Goal: Check status: Check status

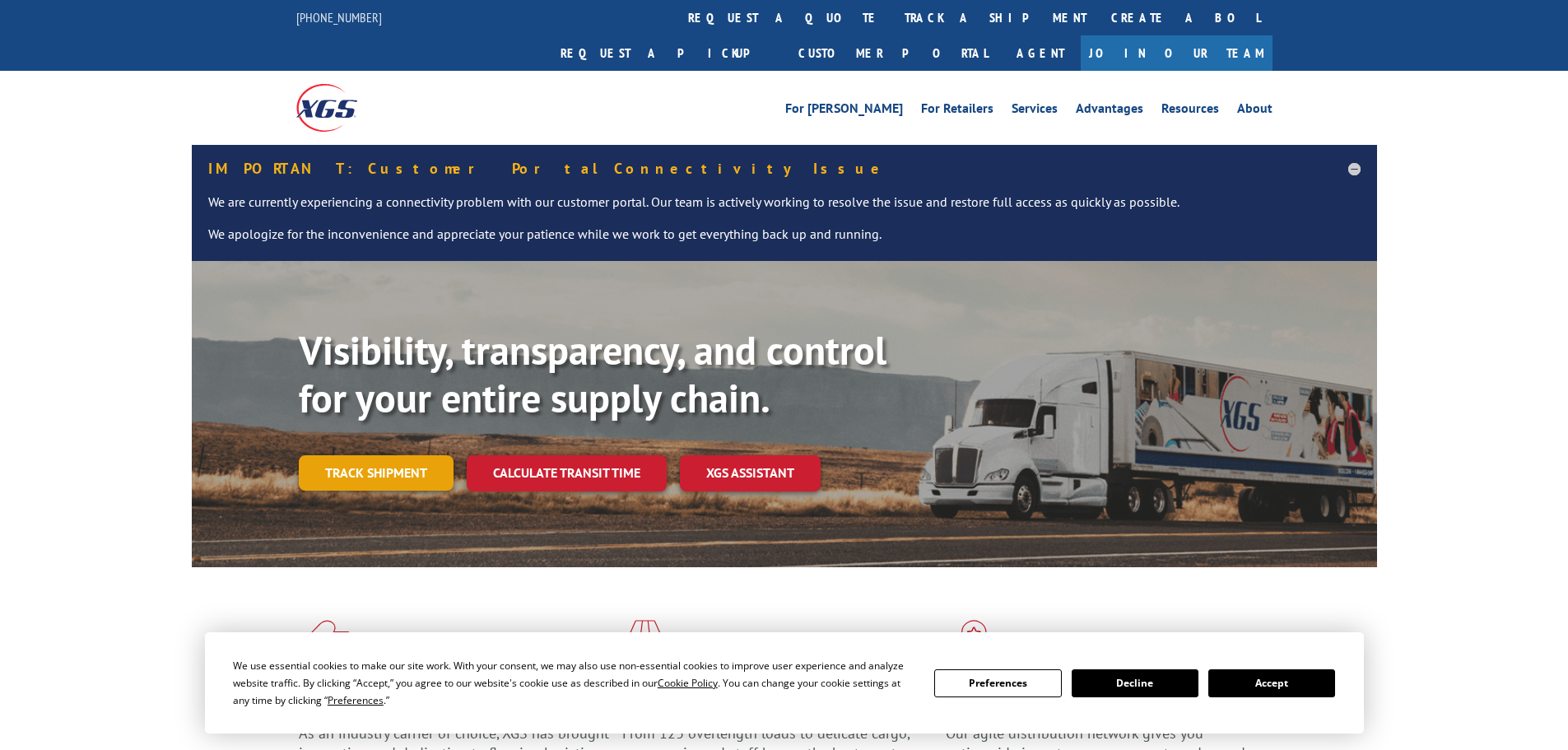
click at [412, 455] on link "Track shipment" at bounding box center [376, 472] width 155 height 35
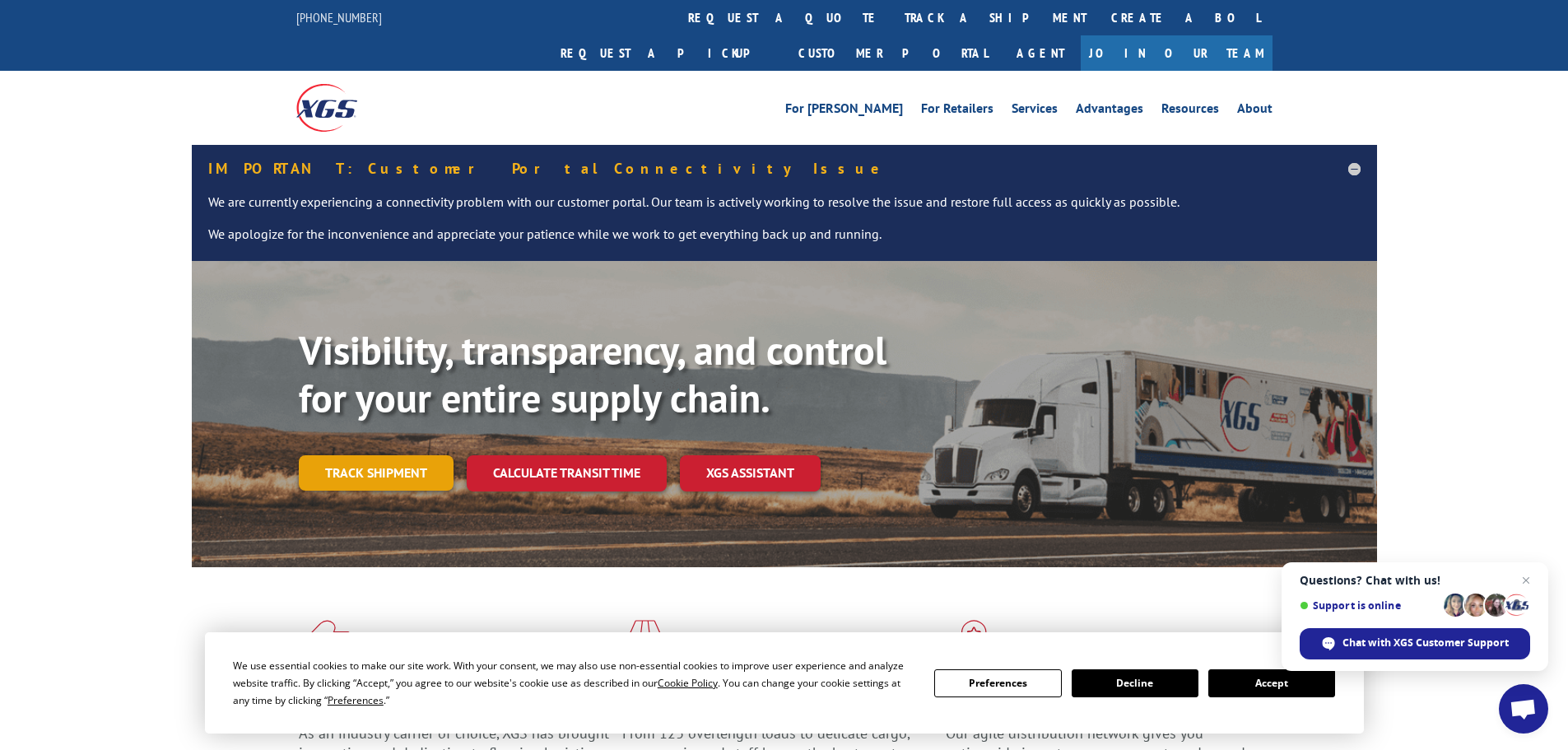
click at [369, 455] on link "Track shipment" at bounding box center [376, 472] width 155 height 35
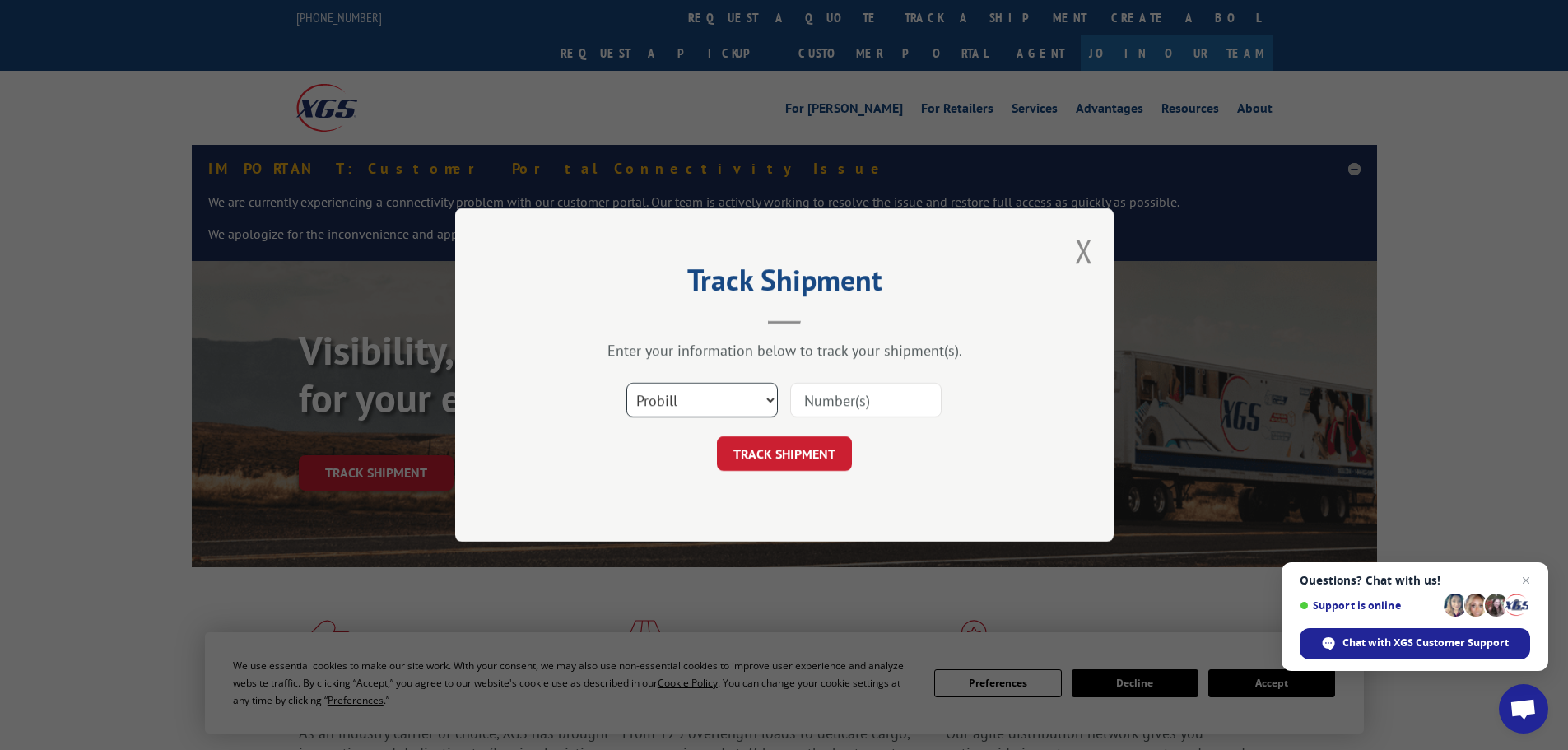
click at [729, 397] on select "Select category... Probill BOL PO" at bounding box center [701, 400] width 151 height 35
select select "po"
click at [626, 383] on select "Select category... Probill BOL PO" at bounding box center [701, 400] width 151 height 35
paste input "18543689"
type input "18543689"
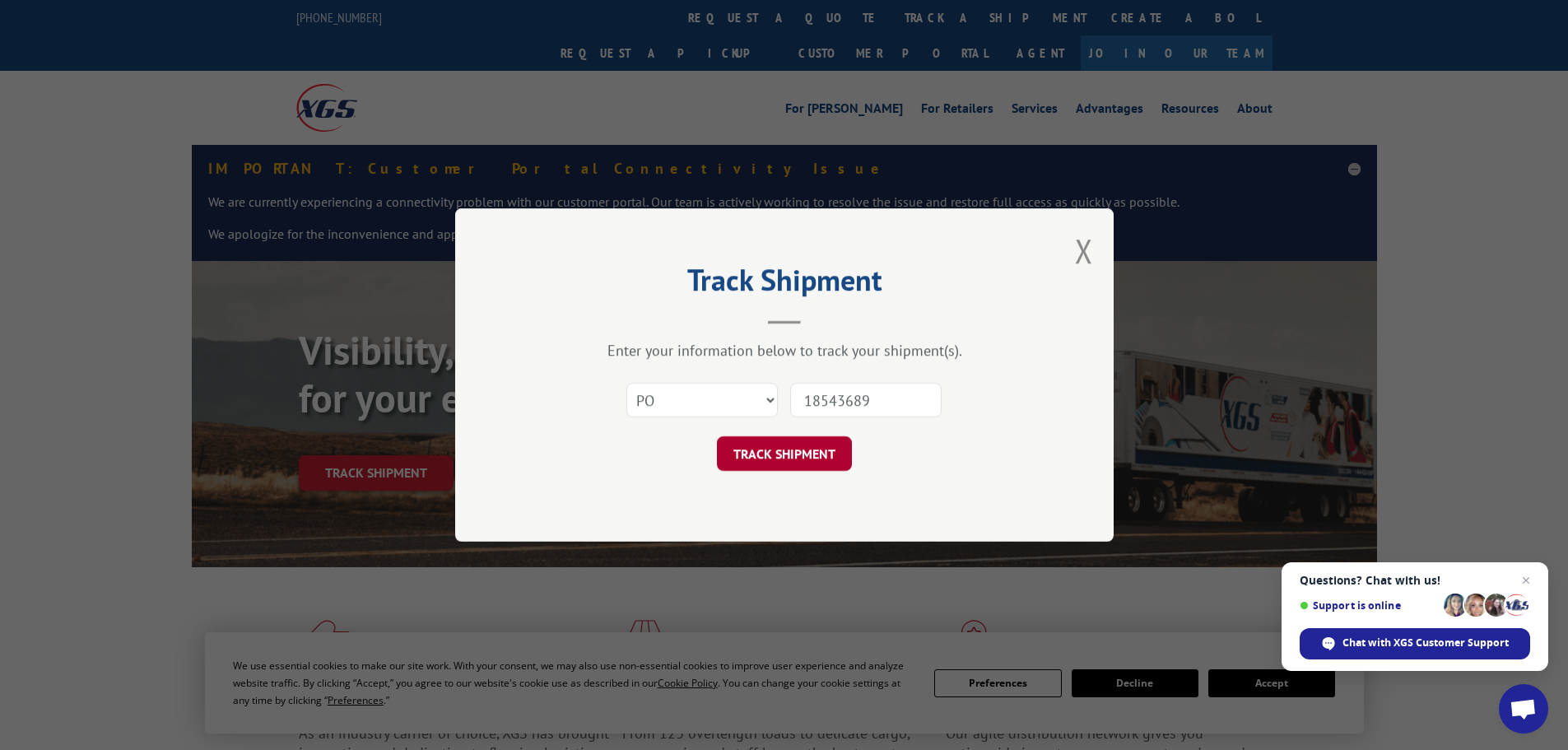
click at [809, 447] on button "TRACK SHIPMENT" at bounding box center [784, 453] width 135 height 35
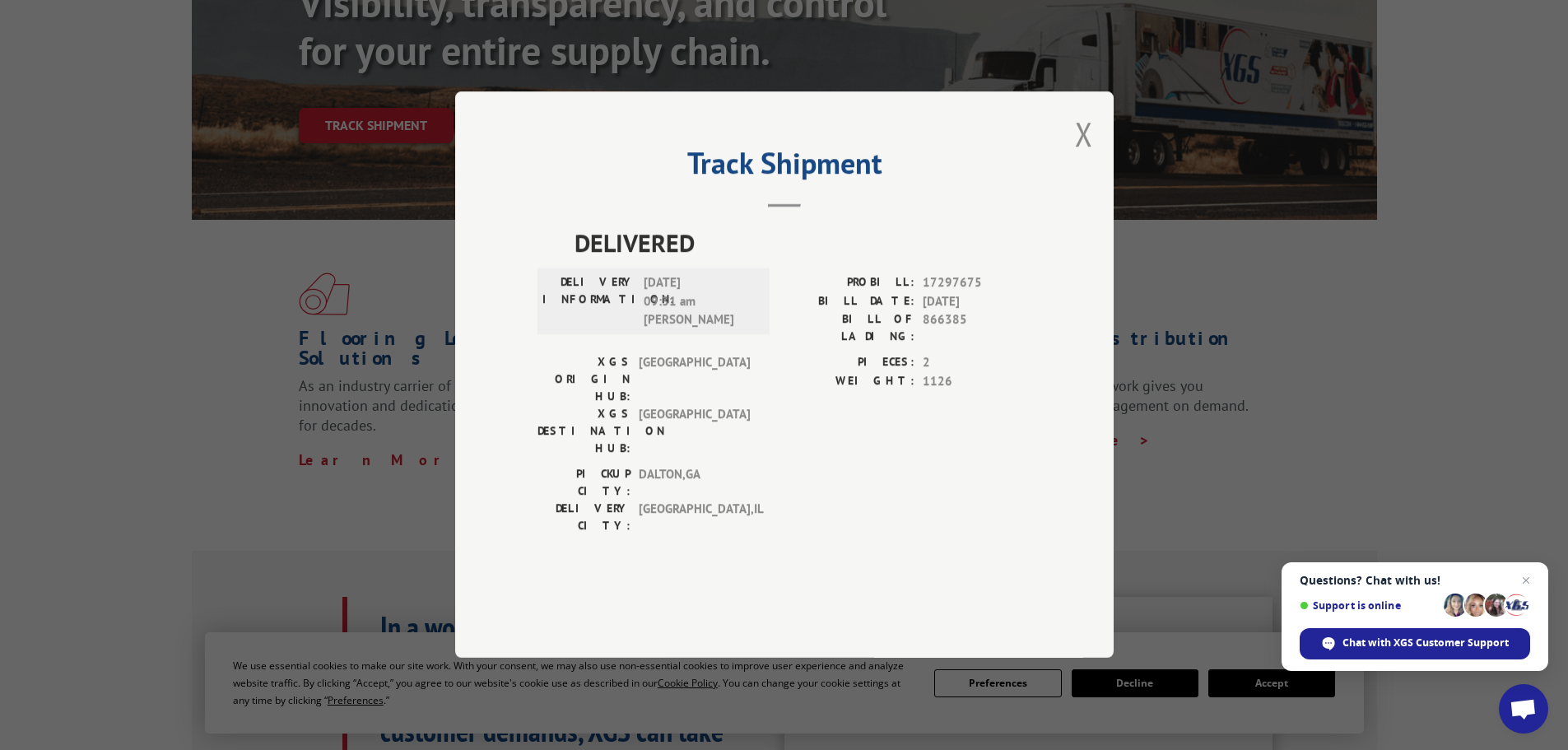
scroll to position [330, 0]
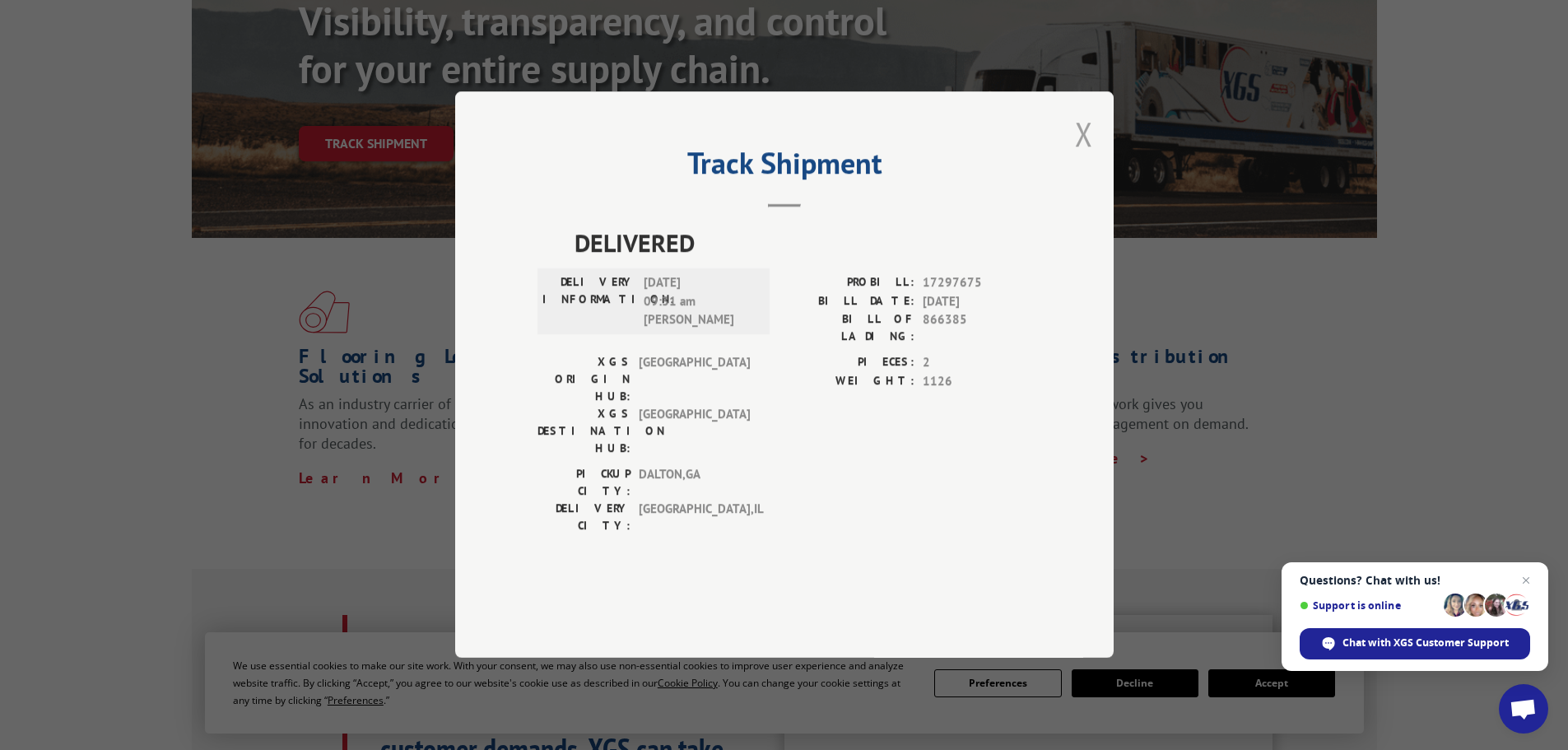
click at [1076, 156] on button "Close modal" at bounding box center [1084, 134] width 18 height 44
